Goal: Check status: Check status

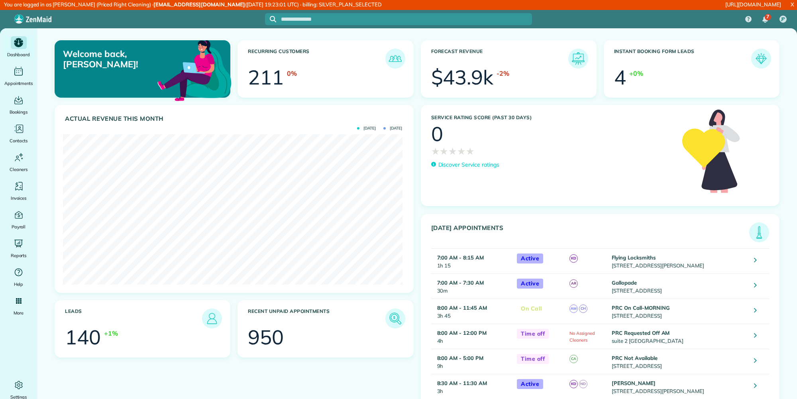
scroll to position [151, 339]
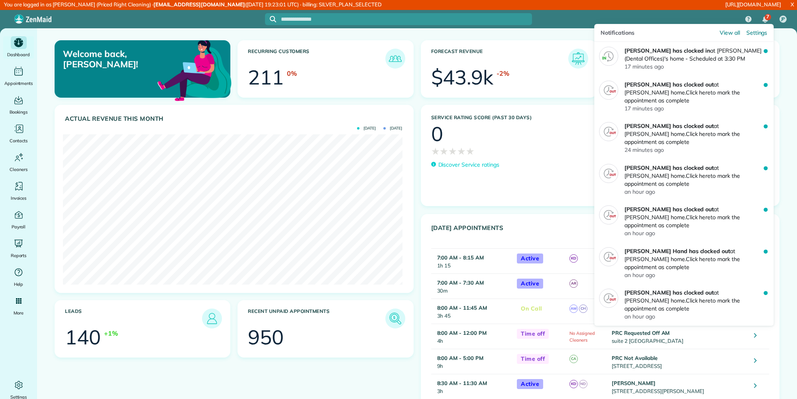
click at [763, 20] on img "7 unread notifications" at bounding box center [765, 19] width 6 height 6
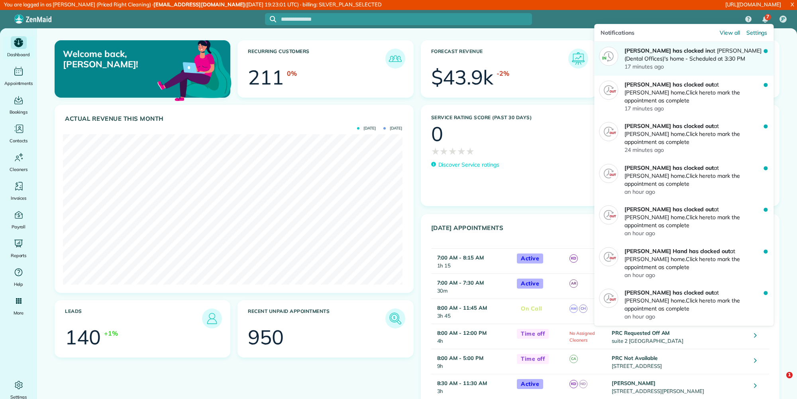
click at [752, 59] on p "Victoria Minix has clocked in at Tash Marie (Dental Offices)'s home - Scheduled…" at bounding box center [693, 55] width 139 height 16
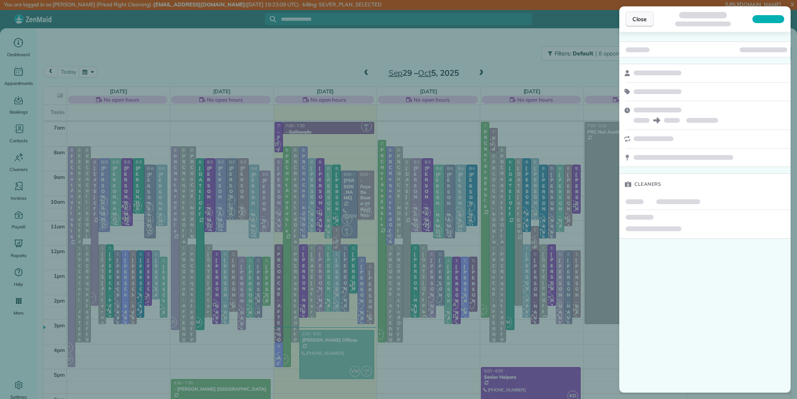
click at [639, 21] on span "Close" at bounding box center [639, 19] width 14 height 8
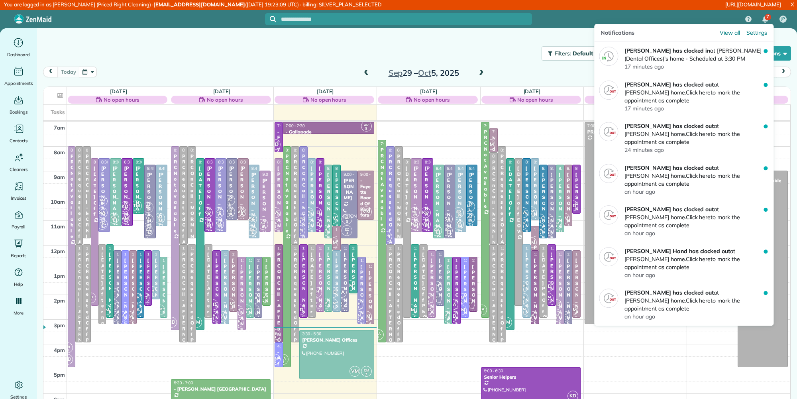
click at [767, 22] on img "7 unread notifications" at bounding box center [765, 19] width 6 height 6
click at [737, 34] on span "View all" at bounding box center [729, 33] width 20 height 8
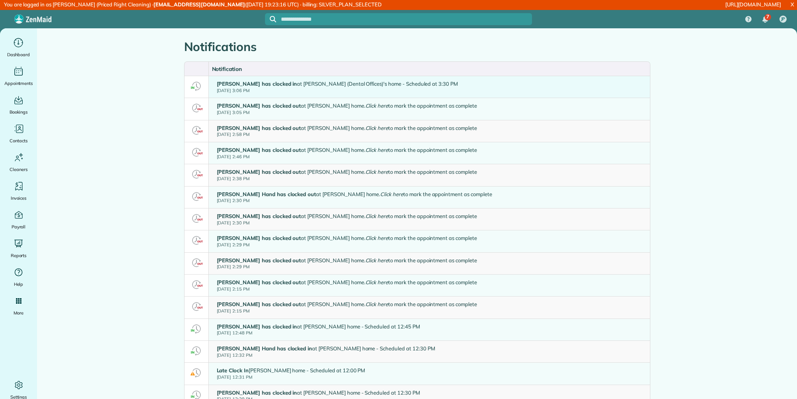
click at [276, 89] on small "Wed, Oct 1 3:06 PM" at bounding box center [337, 91] width 241 height 6
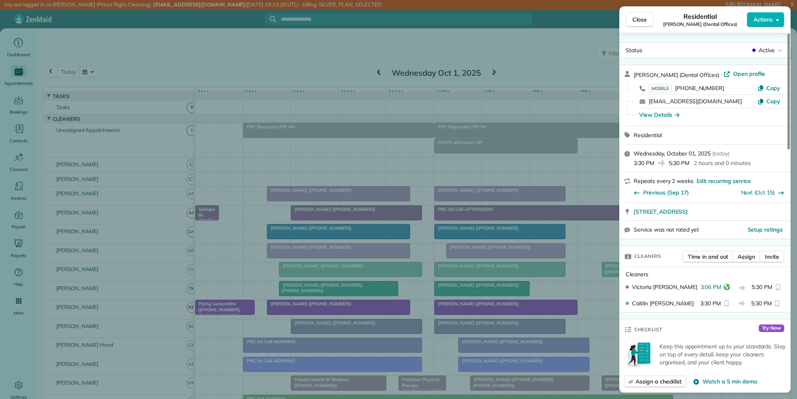
click at [634, 25] on button "Close" at bounding box center [639, 19] width 28 height 15
